Goal: Check status: Check status

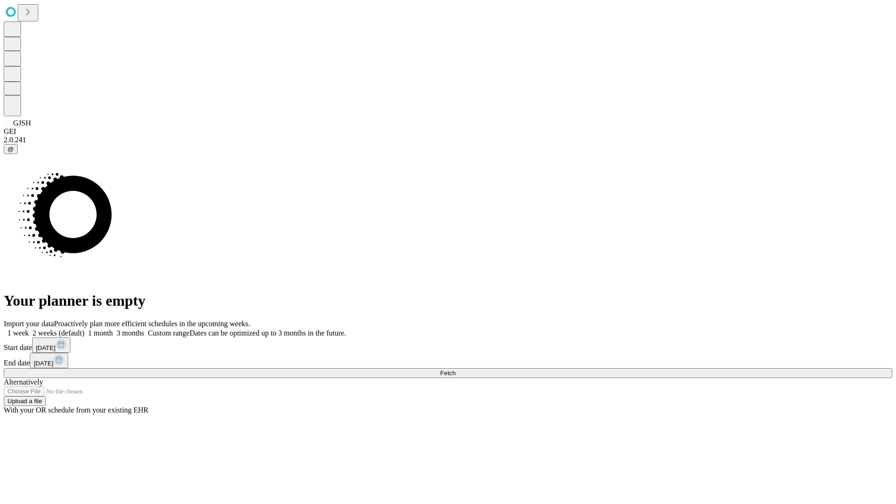
click at [455, 370] on span "Fetch" at bounding box center [447, 373] width 15 height 7
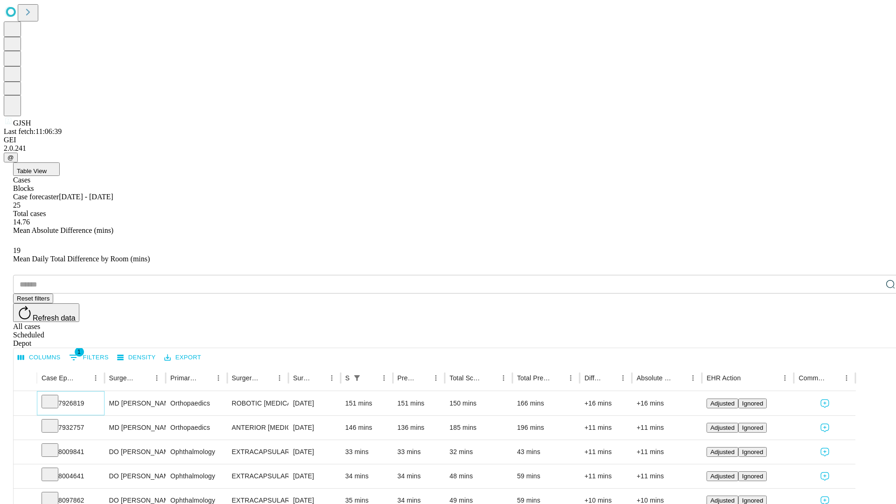
click at [55, 396] on icon at bounding box center [49, 400] width 9 height 9
